Goal: Task Accomplishment & Management: Manage account settings

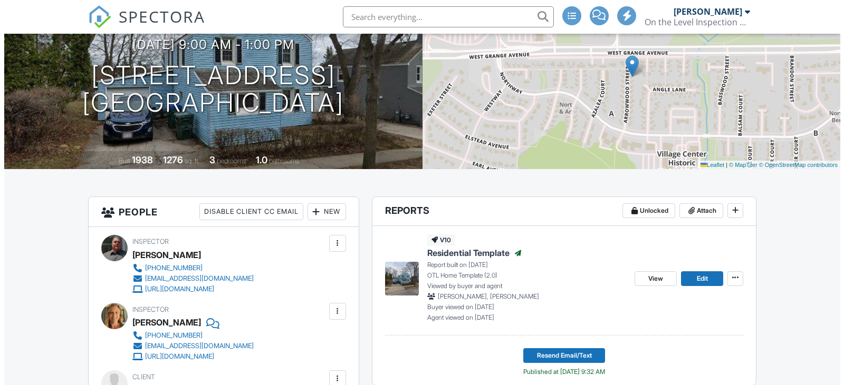
scroll to position [158, 0]
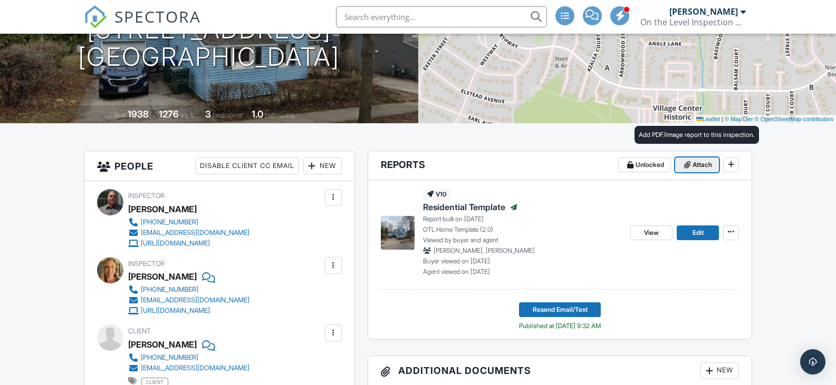
click at [702, 161] on span "Attach" at bounding box center [702, 165] width 20 height 11
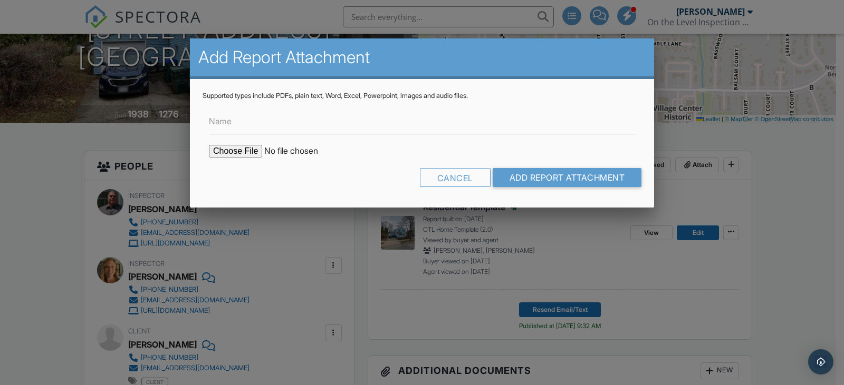
click at [226, 148] on input "file" at bounding box center [298, 151] width 179 height 13
type input "C:\fakepath\[PERSON_NAME] Radon [STREET_ADDRESS]pdf"
click at [217, 126] on label "Name" at bounding box center [220, 121] width 23 height 12
click at [217, 126] on input "Name" at bounding box center [422, 122] width 426 height 26
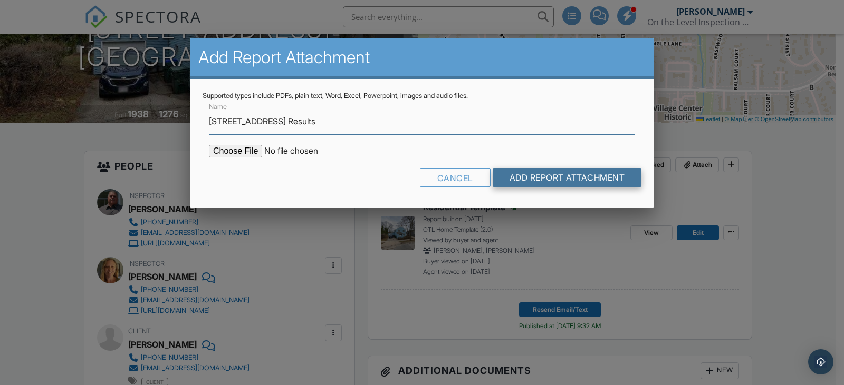
type input "[STREET_ADDRESS] Results"
click at [570, 169] on input "Add Report Attachment" at bounding box center [566, 177] width 149 height 19
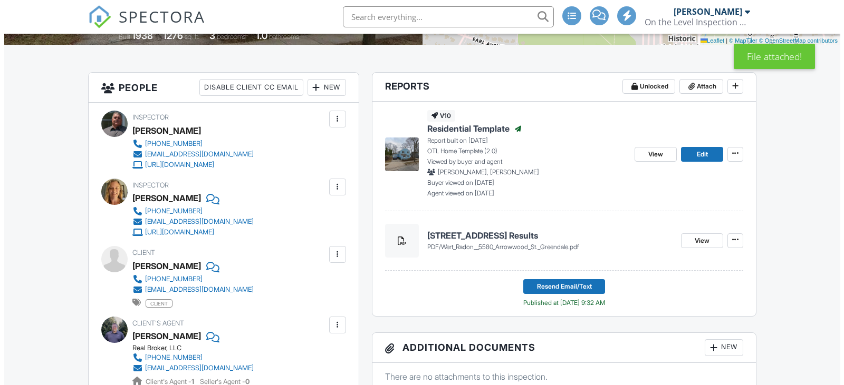
scroll to position [264, 0]
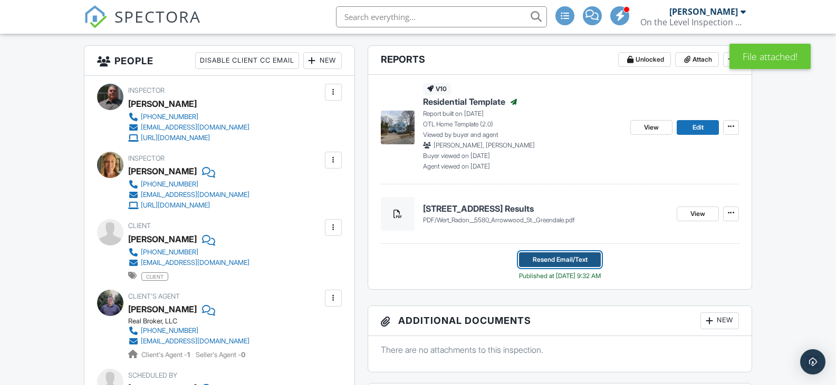
click at [548, 259] on span "Resend Email/Text" at bounding box center [560, 260] width 55 height 11
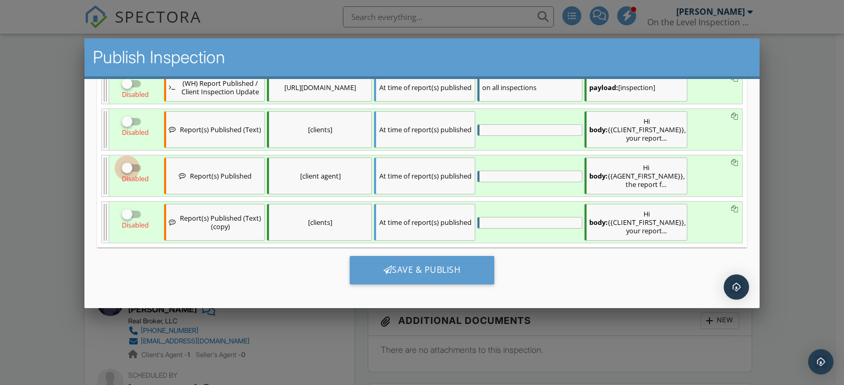
click at [126, 169] on div at bounding box center [127, 168] width 18 height 18
checkbox input "true"
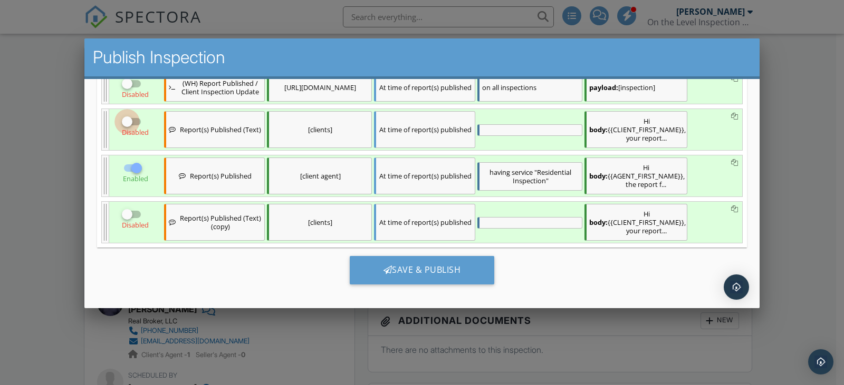
click at [128, 127] on div at bounding box center [127, 122] width 18 height 18
checkbox input "true"
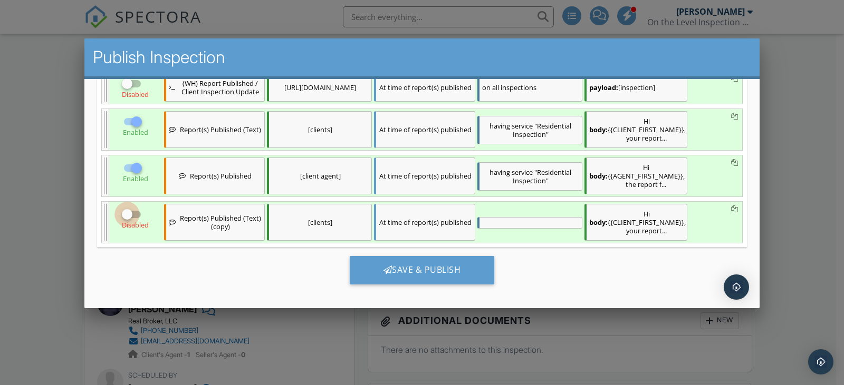
click at [129, 223] on div at bounding box center [127, 215] width 18 height 18
checkbox input "true"
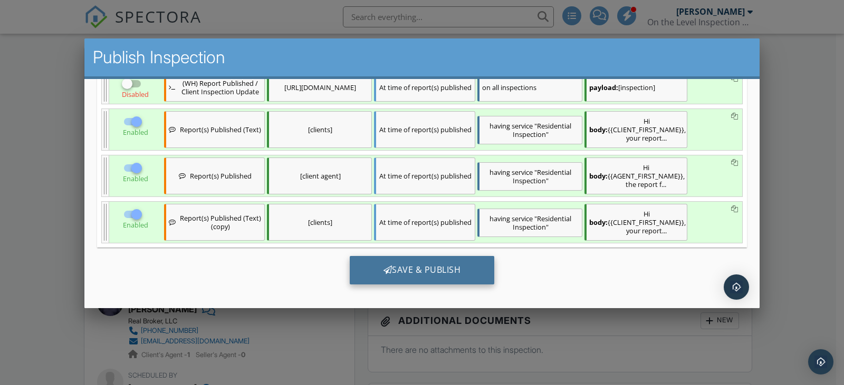
click at [409, 277] on div "Save & Publish" at bounding box center [422, 270] width 145 height 28
